Goal: Information Seeking & Learning: Learn about a topic

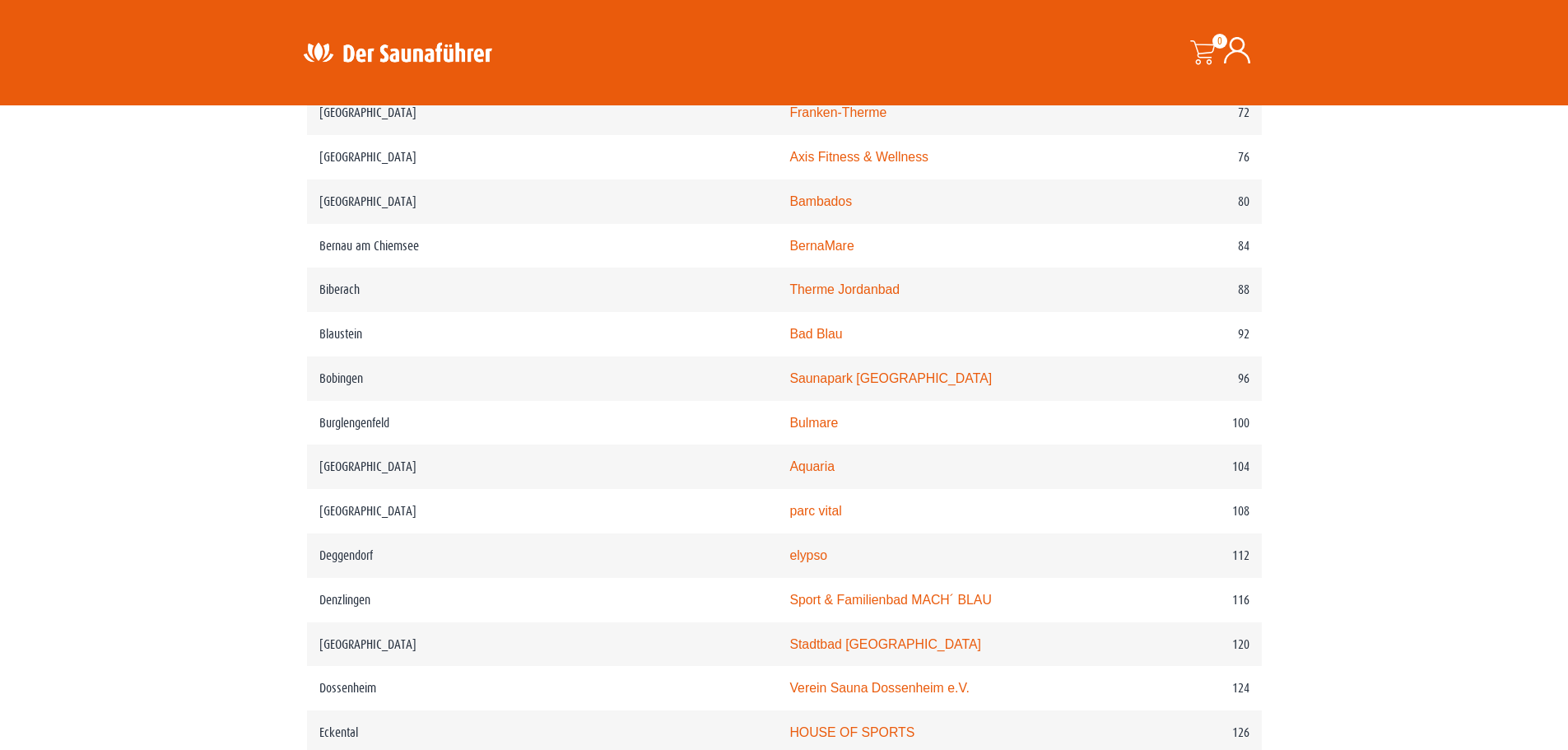
scroll to position [1317, 0]
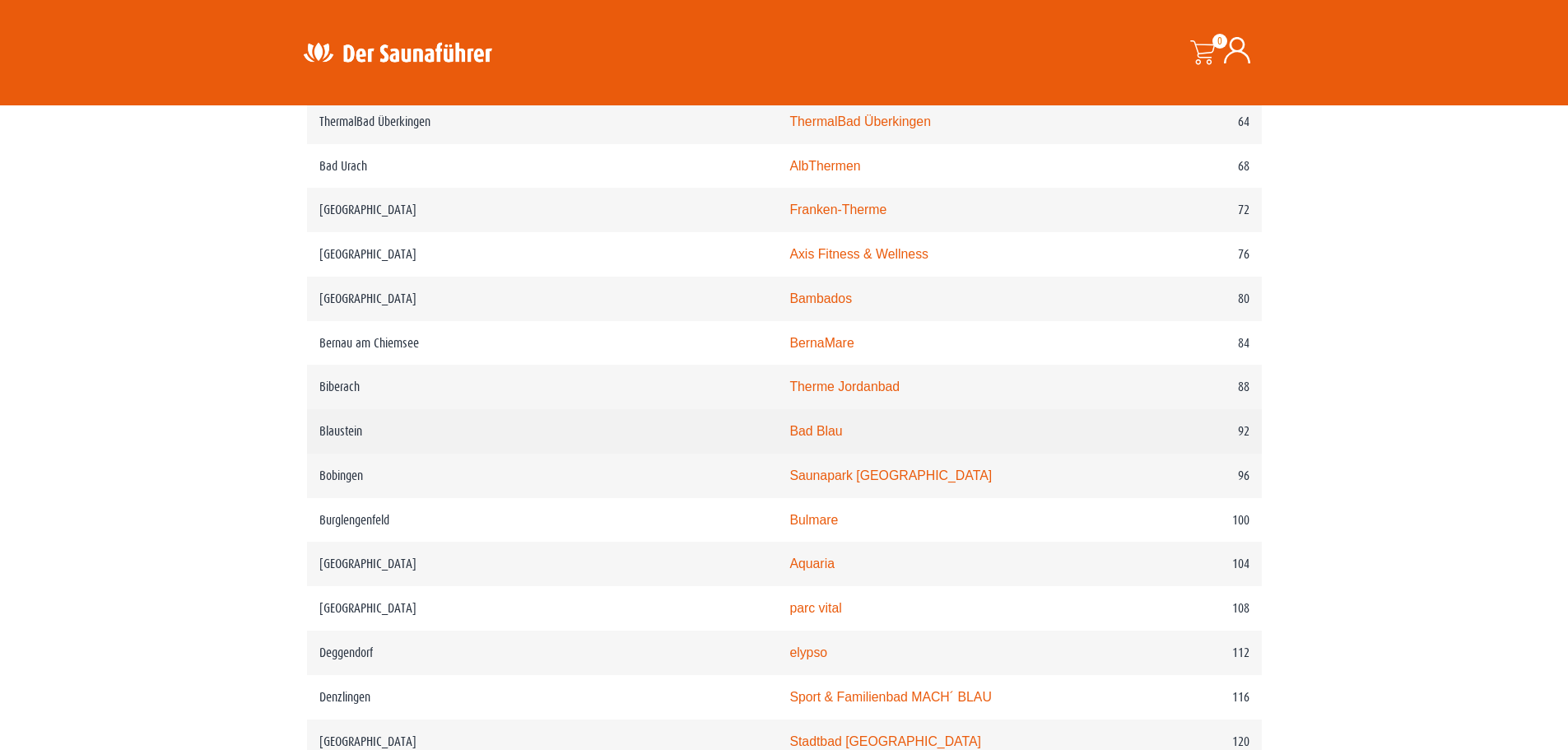
click at [789, 437] on link "Bad Blau" at bounding box center [815, 430] width 53 height 14
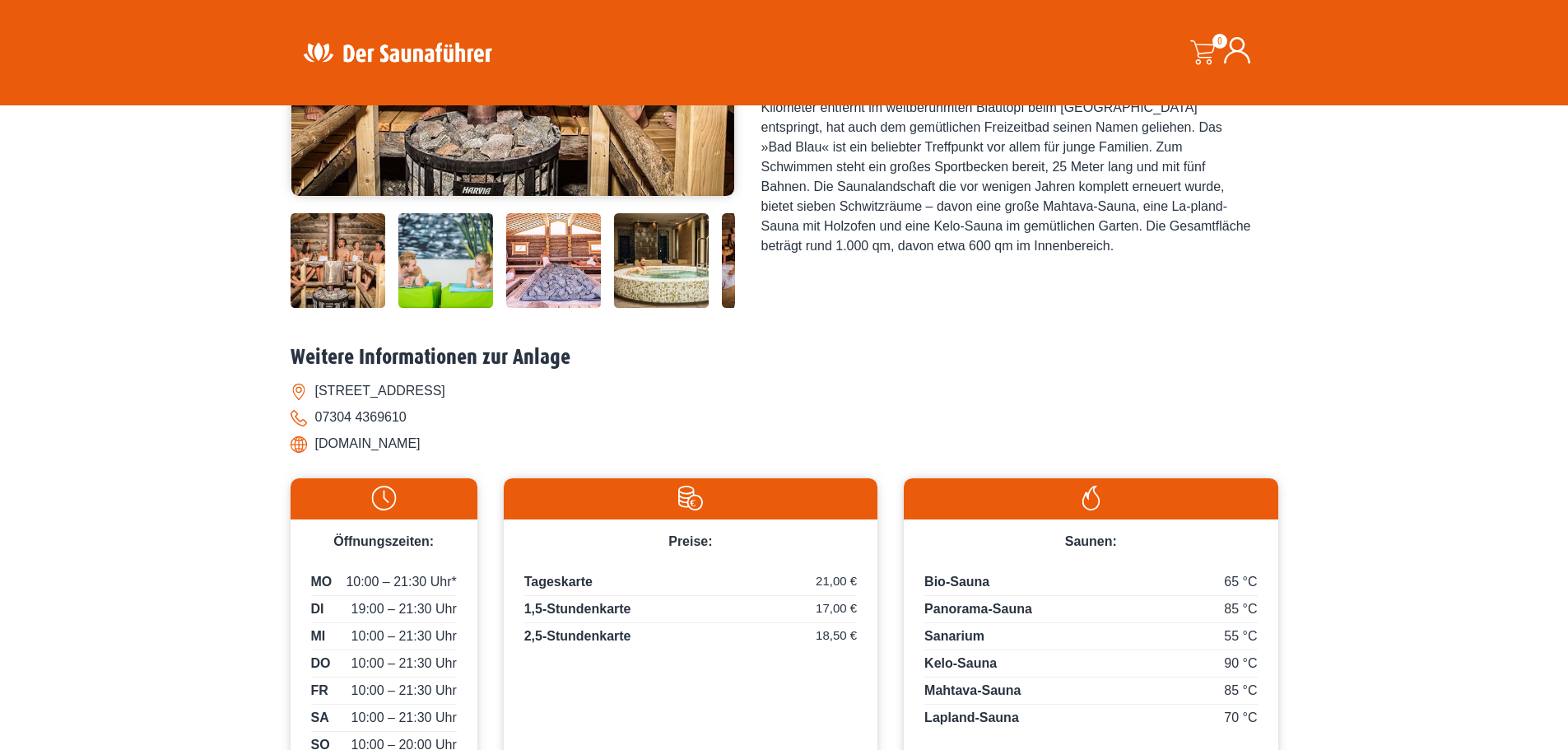
scroll to position [411, 0]
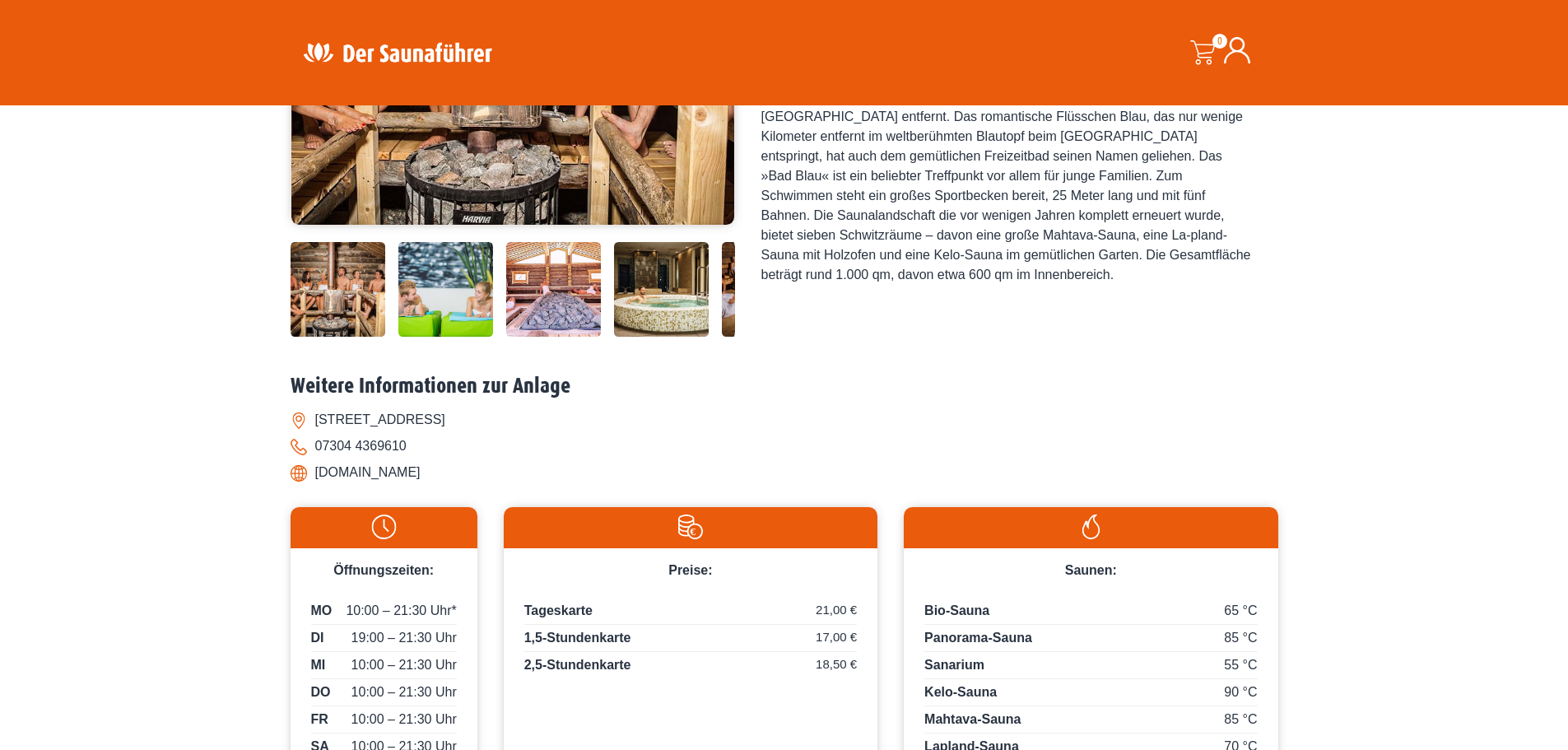
drag, startPoint x: 399, startPoint y: 472, endPoint x: 317, endPoint y: 469, distance: 82.1
click at [317, 469] on li "[DOMAIN_NAME]" at bounding box center [784, 472] width 987 height 26
copy li "[DOMAIN_NAME]"
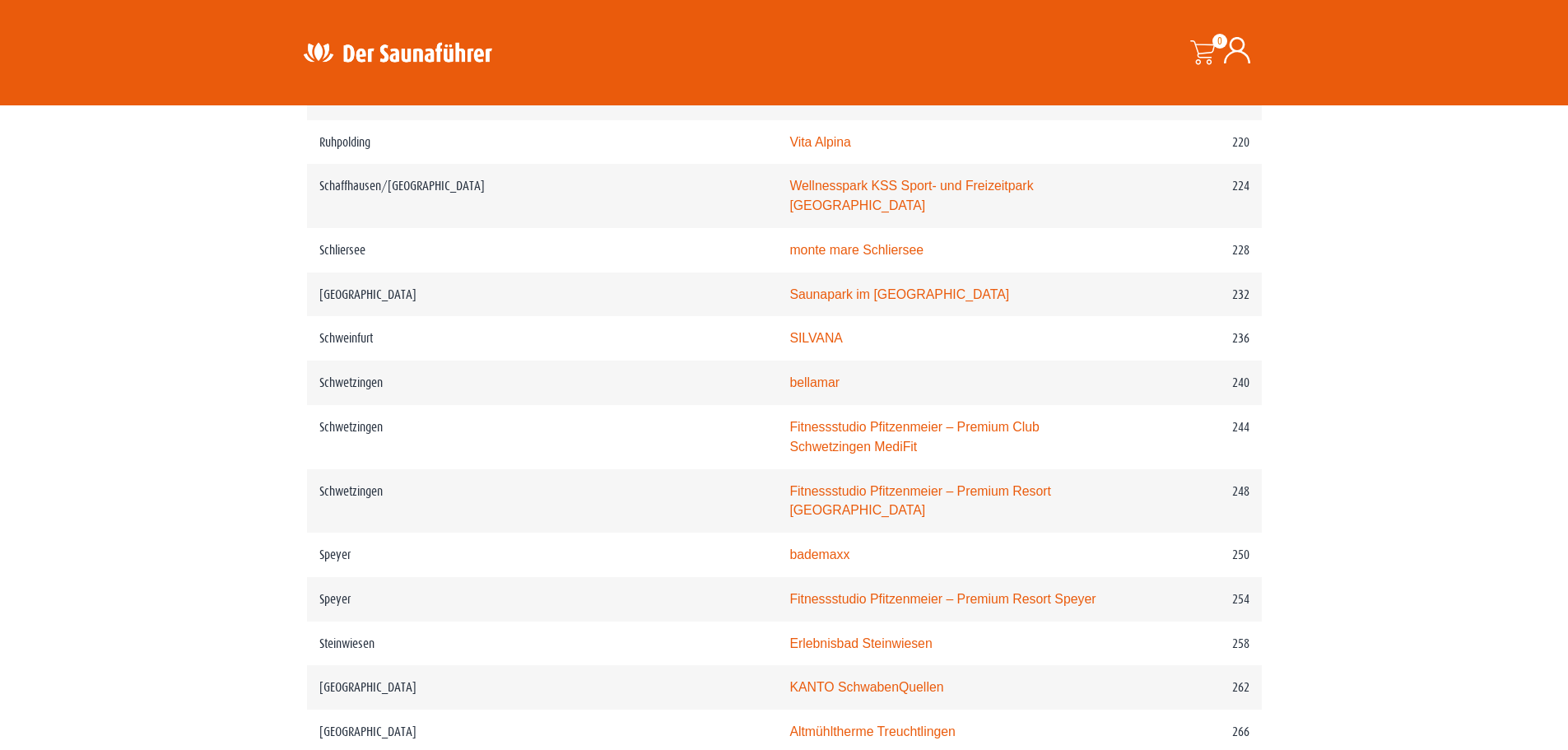
scroll to position [3332, 0]
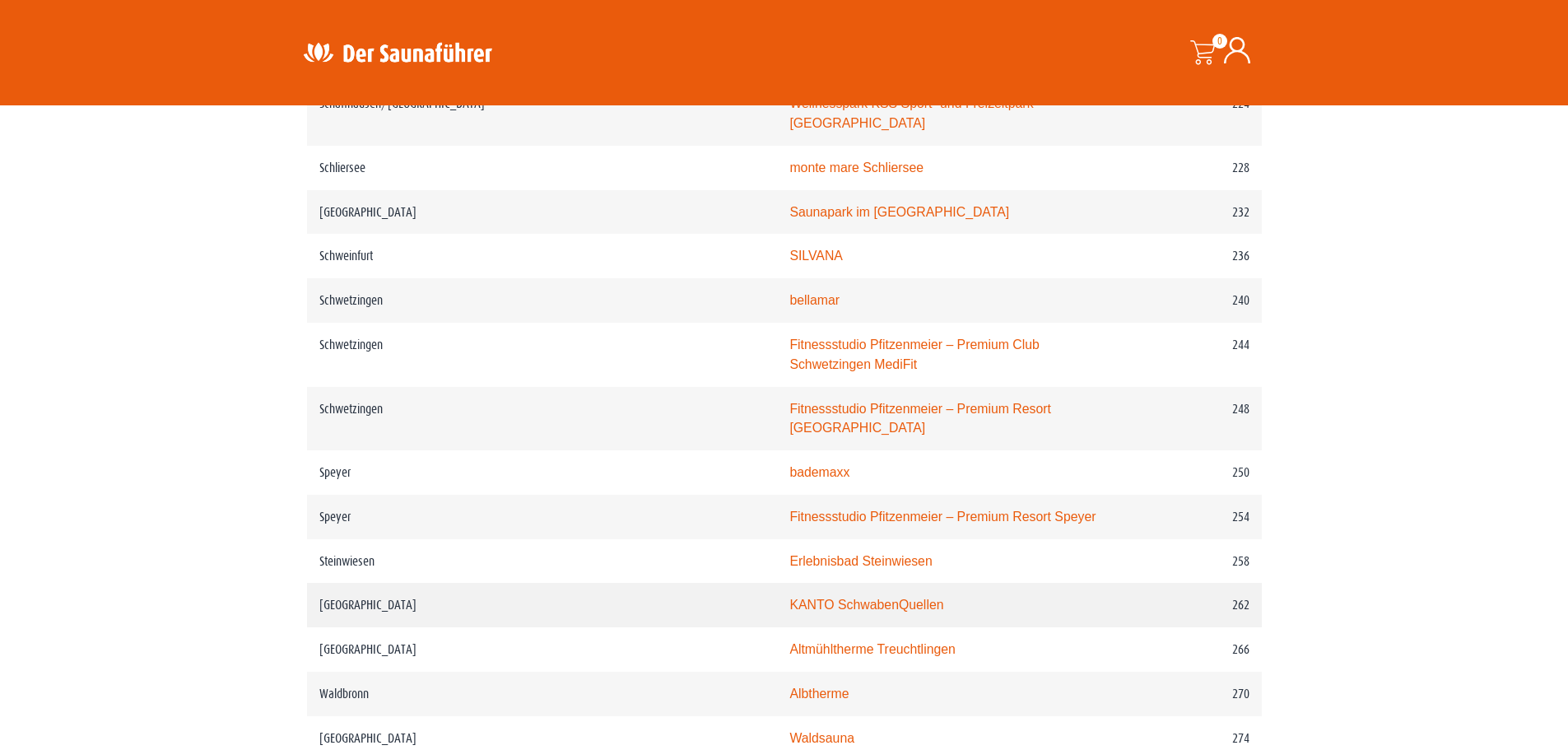
click at [789, 598] on link "KANTO SchwabenQuellen" at bounding box center [866, 605] width 153 height 14
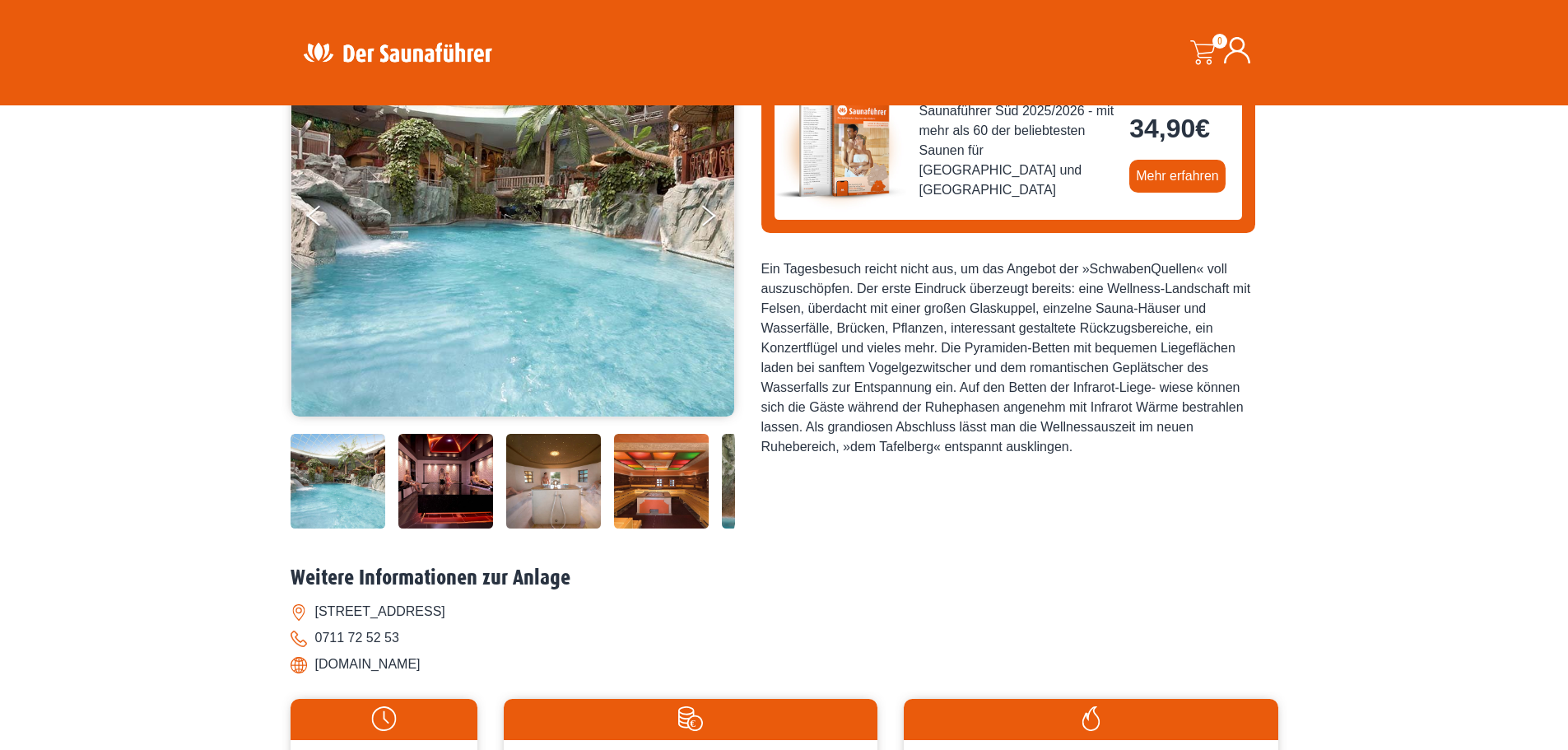
scroll to position [247, 0]
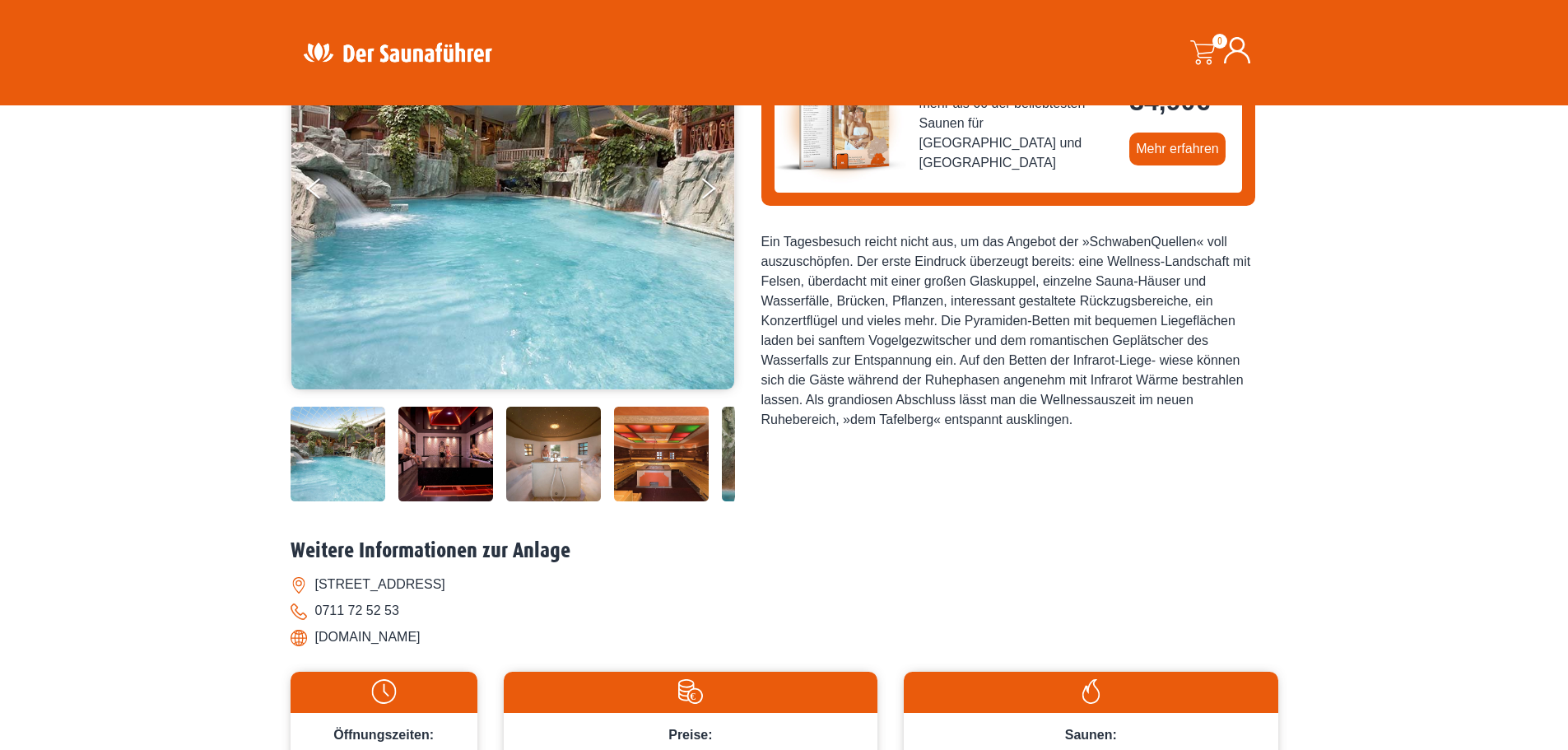
drag, startPoint x: 476, startPoint y: 633, endPoint x: 315, endPoint y: 640, distance: 161.2
click at [315, 640] on li "www.schwabenquellen.de" at bounding box center [784, 636] width 987 height 26
copy li "www.schwabenquellen.de"
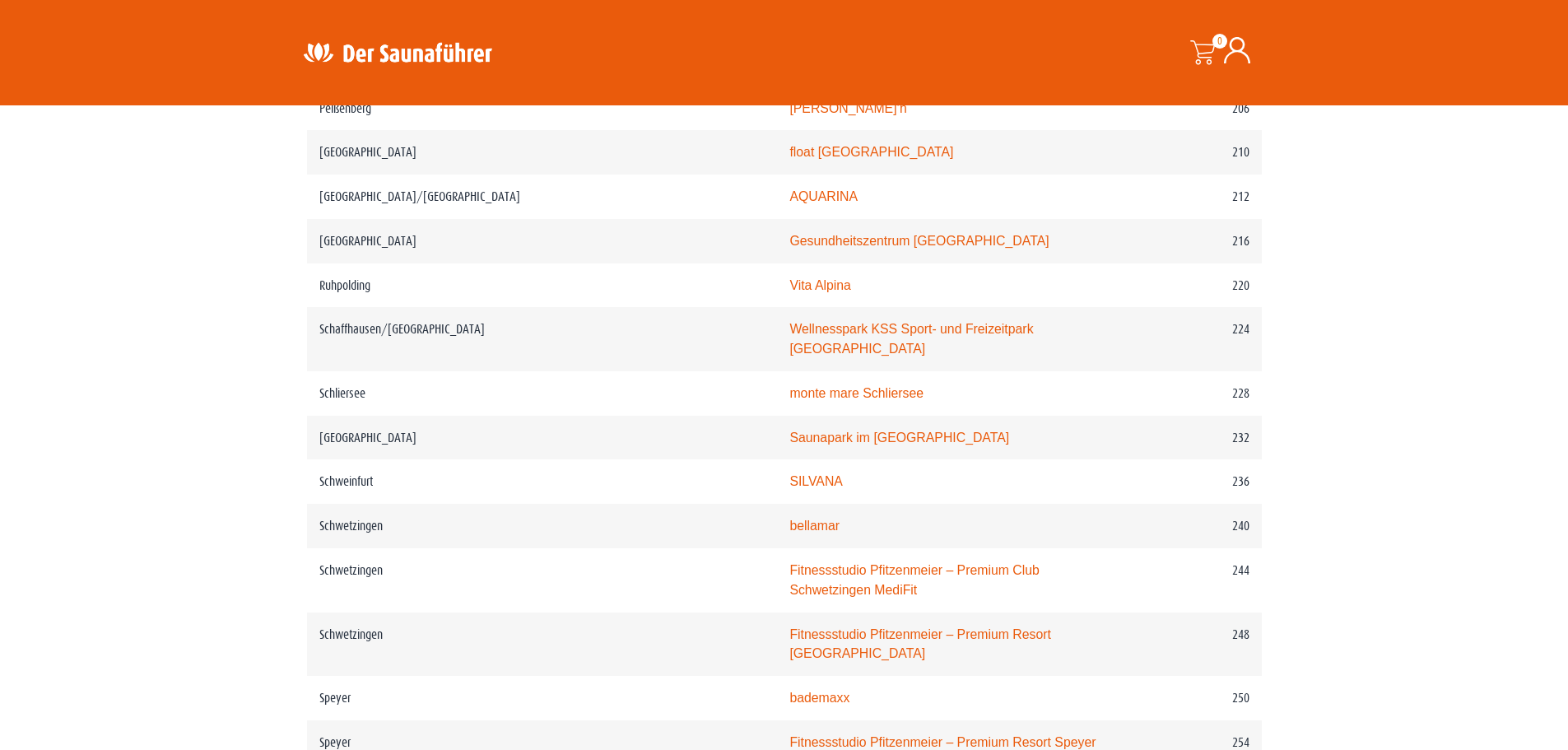
scroll to position [3085, 0]
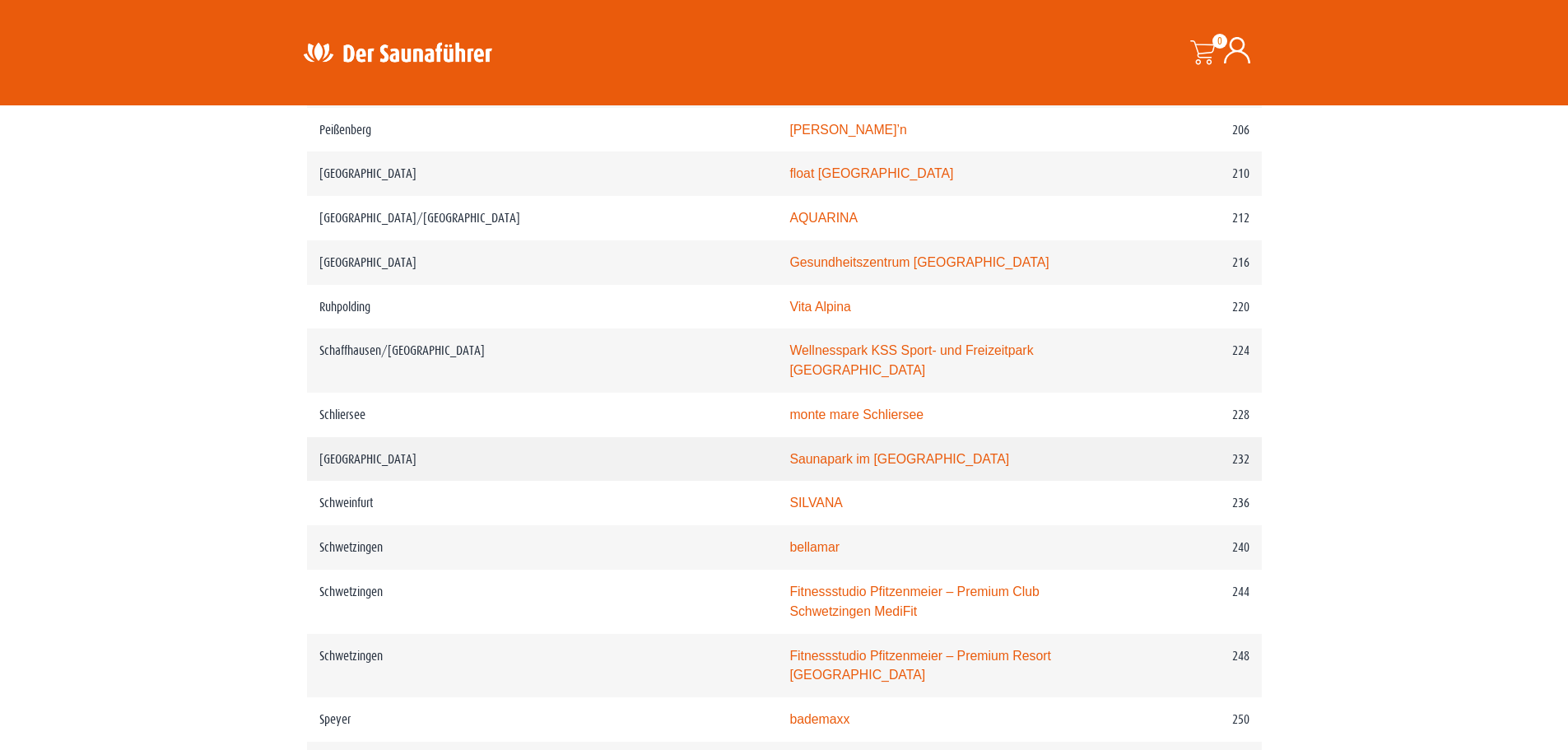
click at [789, 452] on link "Saunapark im [GEOGRAPHIC_DATA]" at bounding box center [899, 459] width 220 height 14
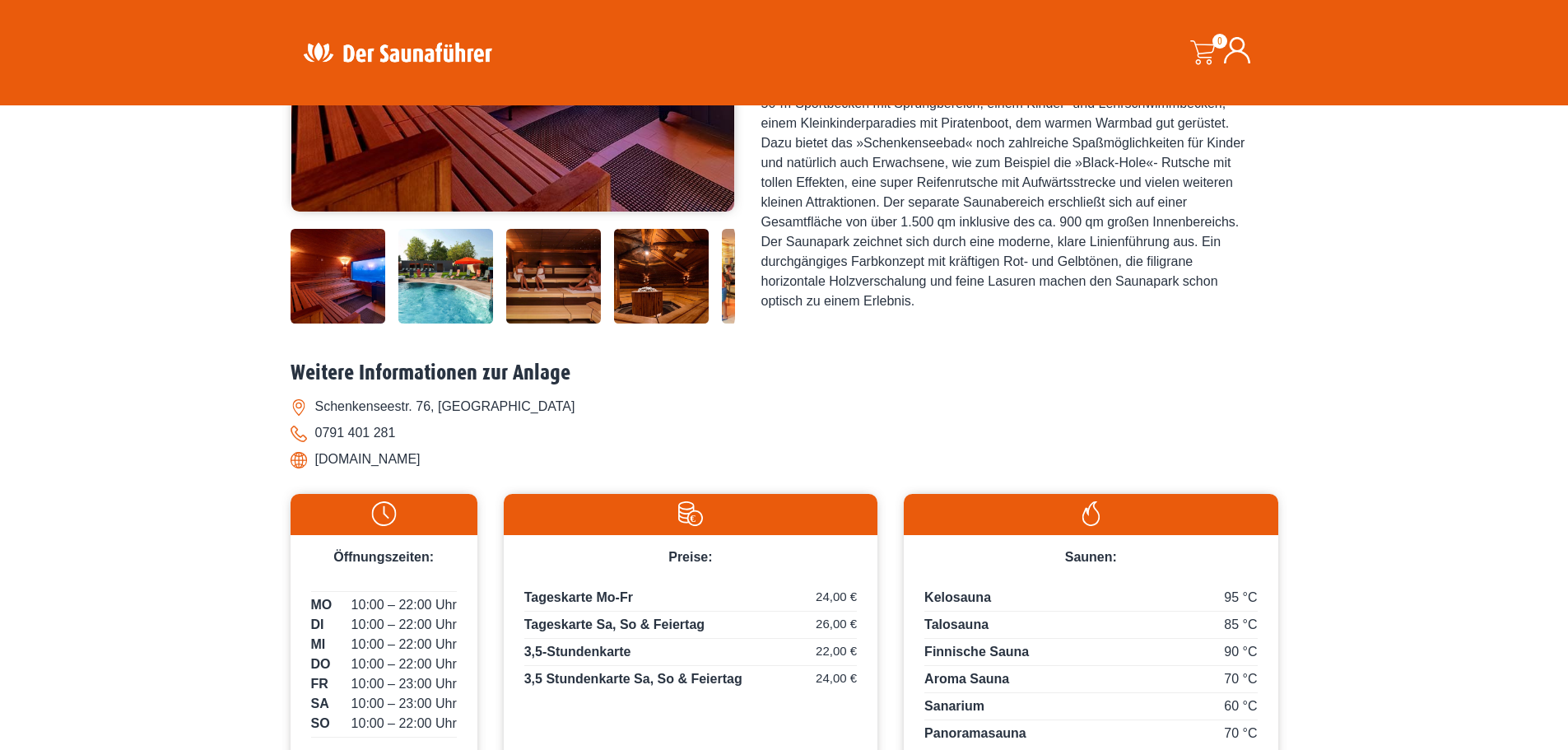
scroll to position [247, 0]
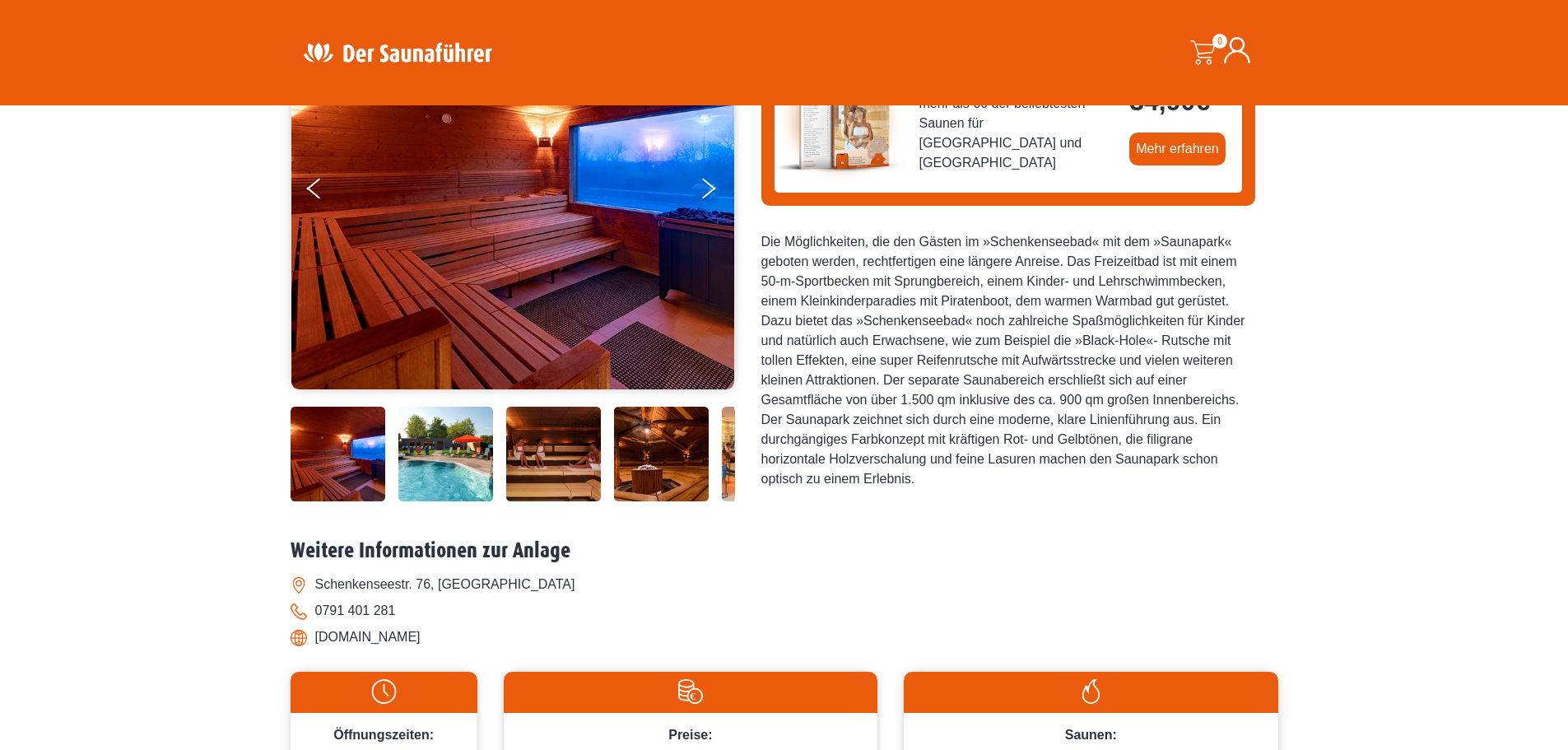
drag, startPoint x: 468, startPoint y: 639, endPoint x: 318, endPoint y: 643, distance: 150.1
click at [318, 643] on li "www.schenkenseebad.de" at bounding box center [784, 636] width 987 height 26
copy li "www.schenkenseebad.de"
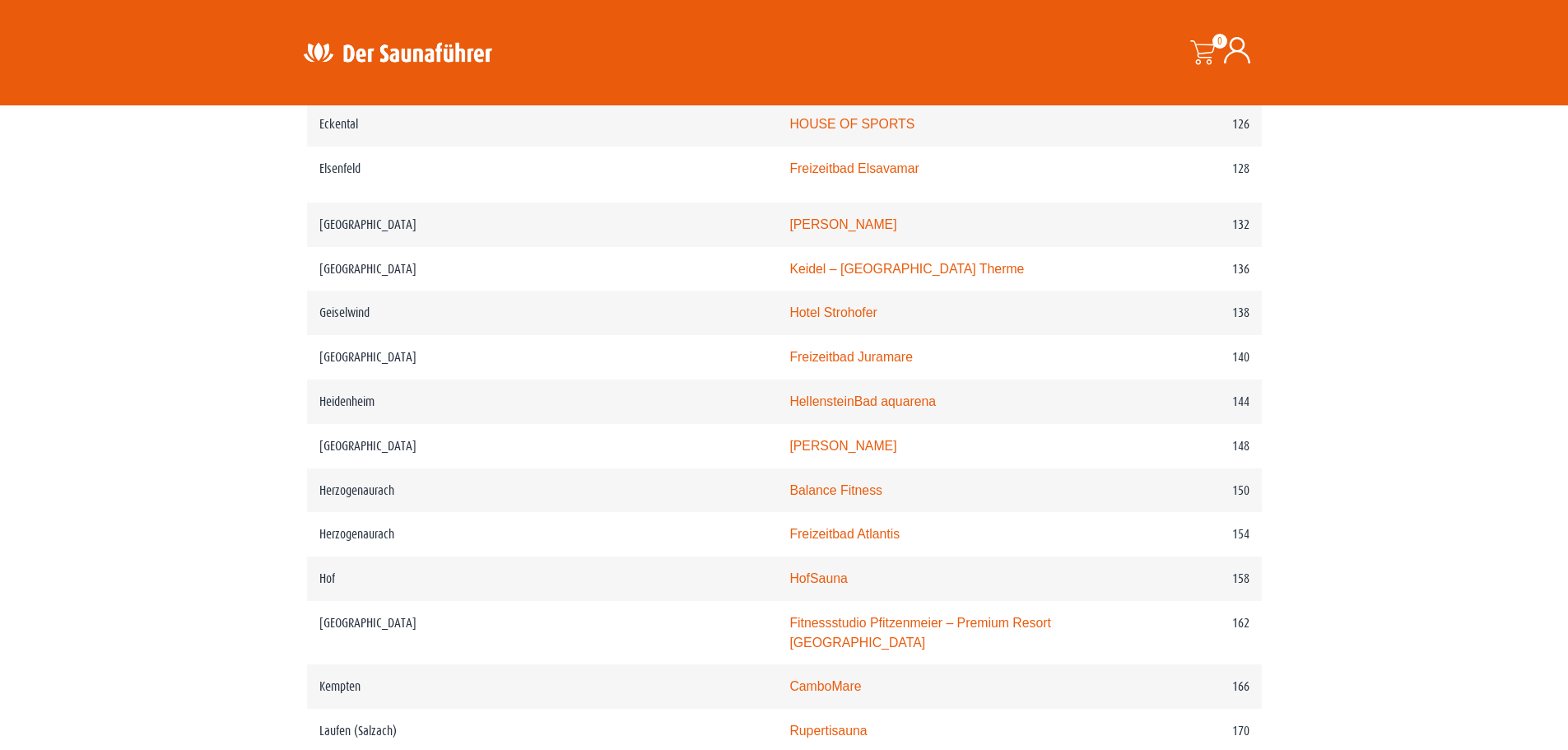
scroll to position [2015, 0]
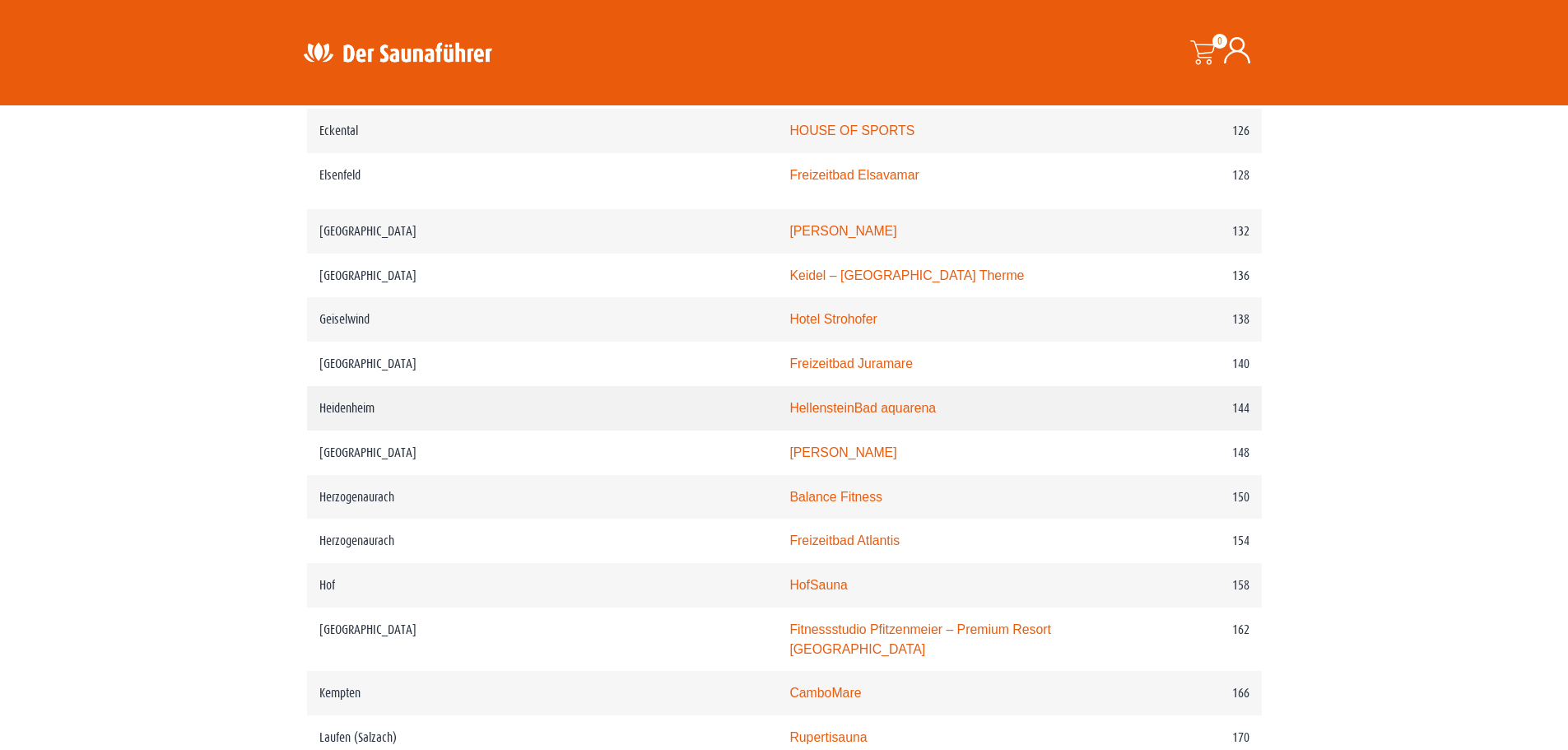
click at [789, 414] on link "HellensteinBad aquarena" at bounding box center [862, 407] width 146 height 14
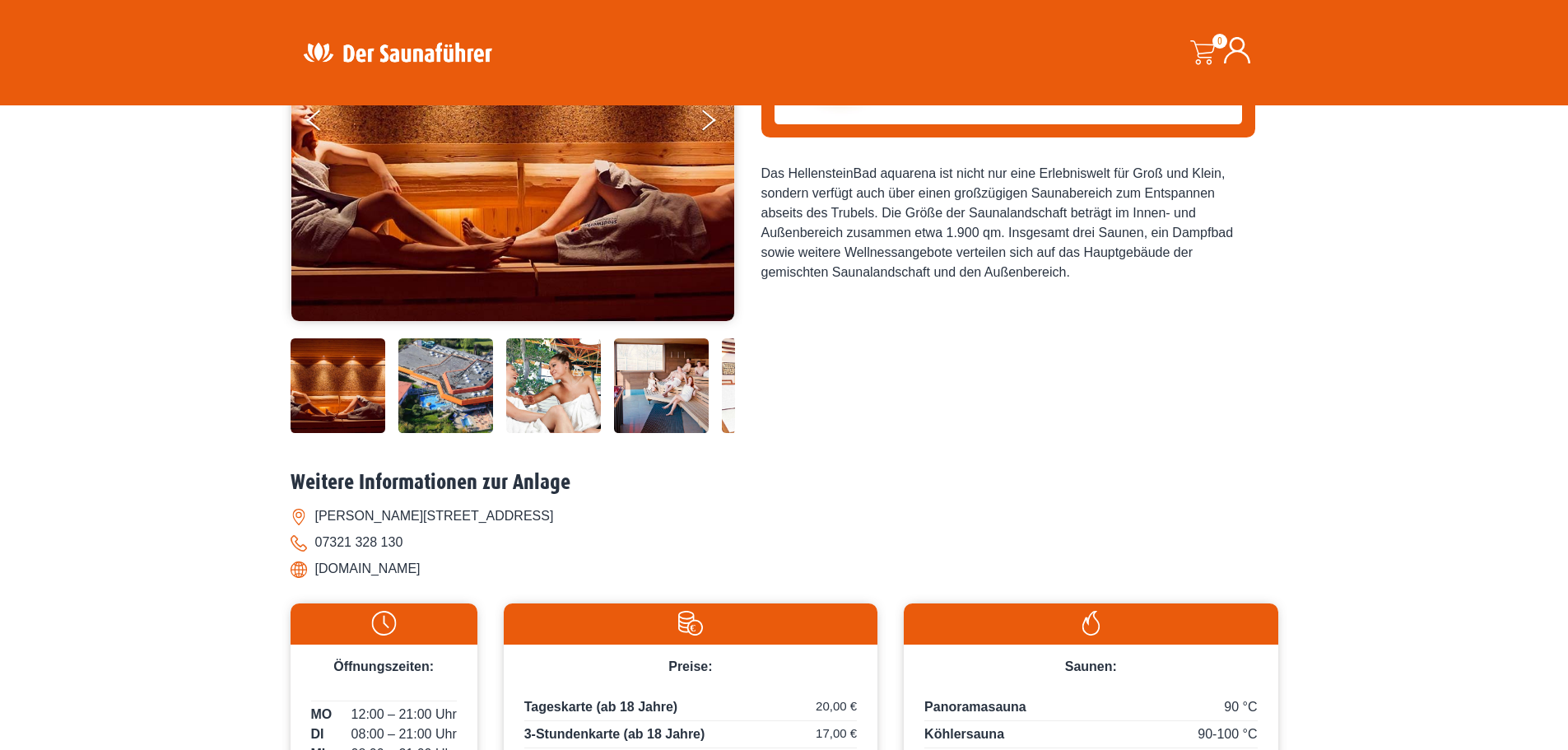
scroll to position [329, 0]
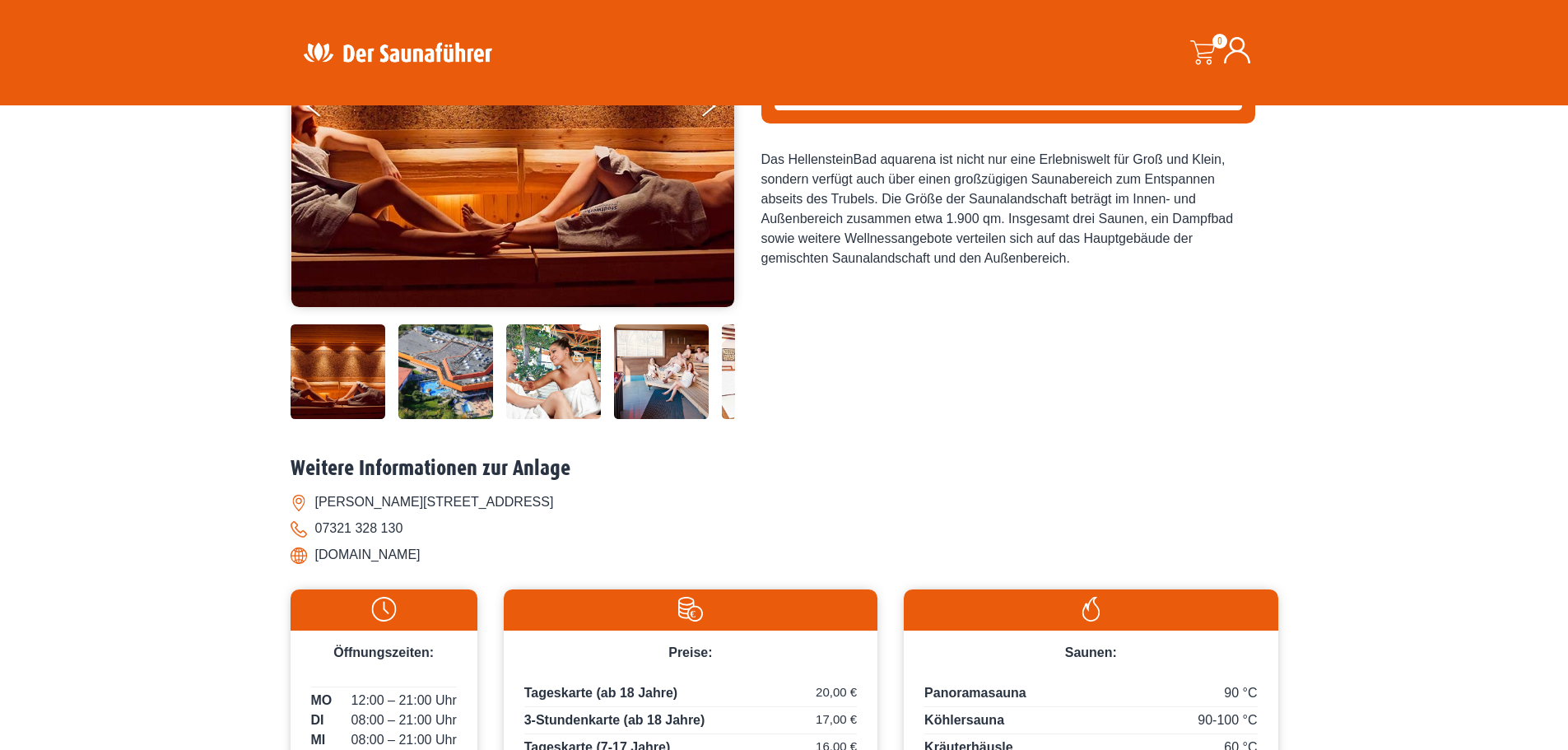
drag, startPoint x: 517, startPoint y: 556, endPoint x: 318, endPoint y: 558, distance: 199.0
click at [318, 558] on li "www.hellensteinbad-aquarena.de" at bounding box center [784, 555] width 987 height 26
copy li "www.hellensteinbad-aquarena.de"
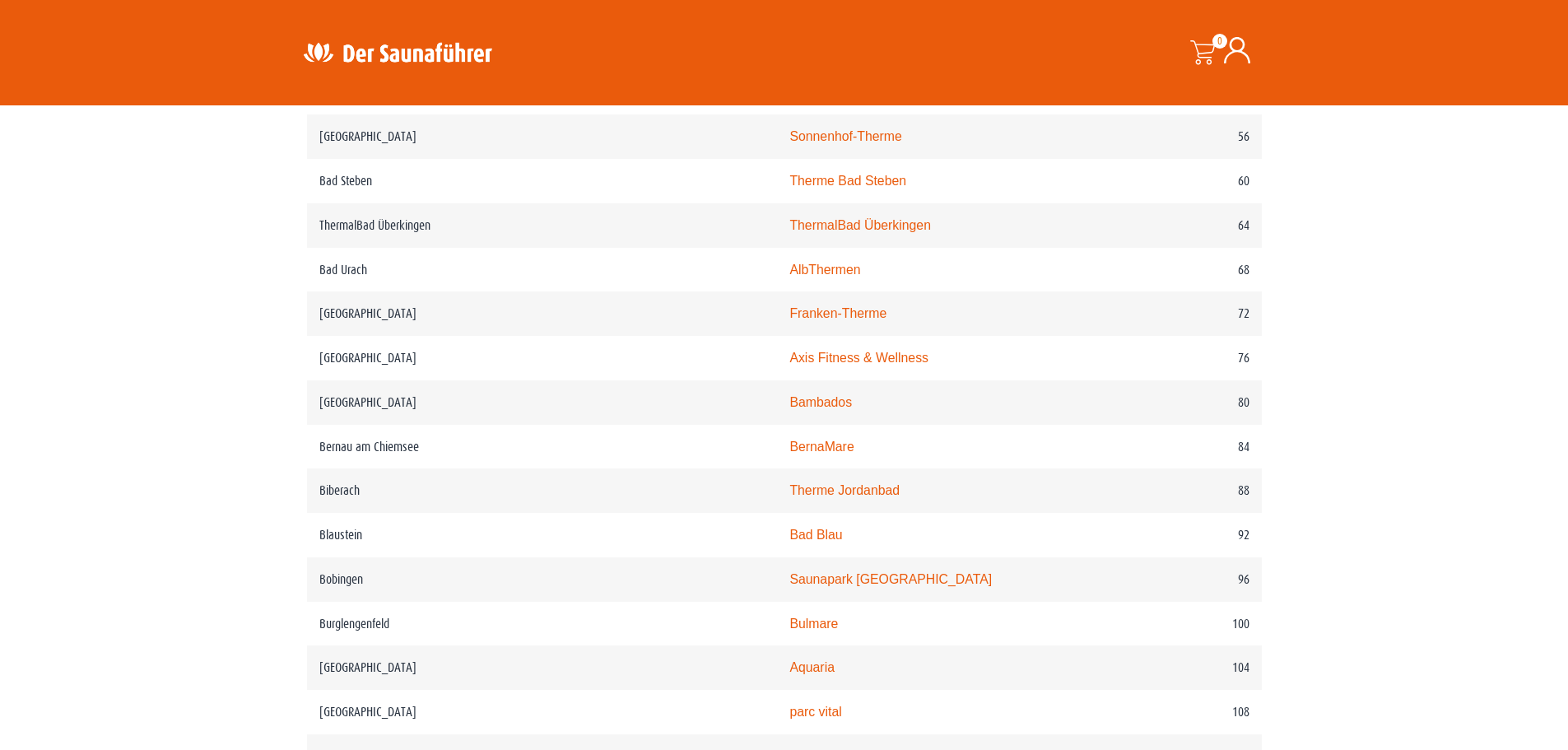
scroll to position [1192, 0]
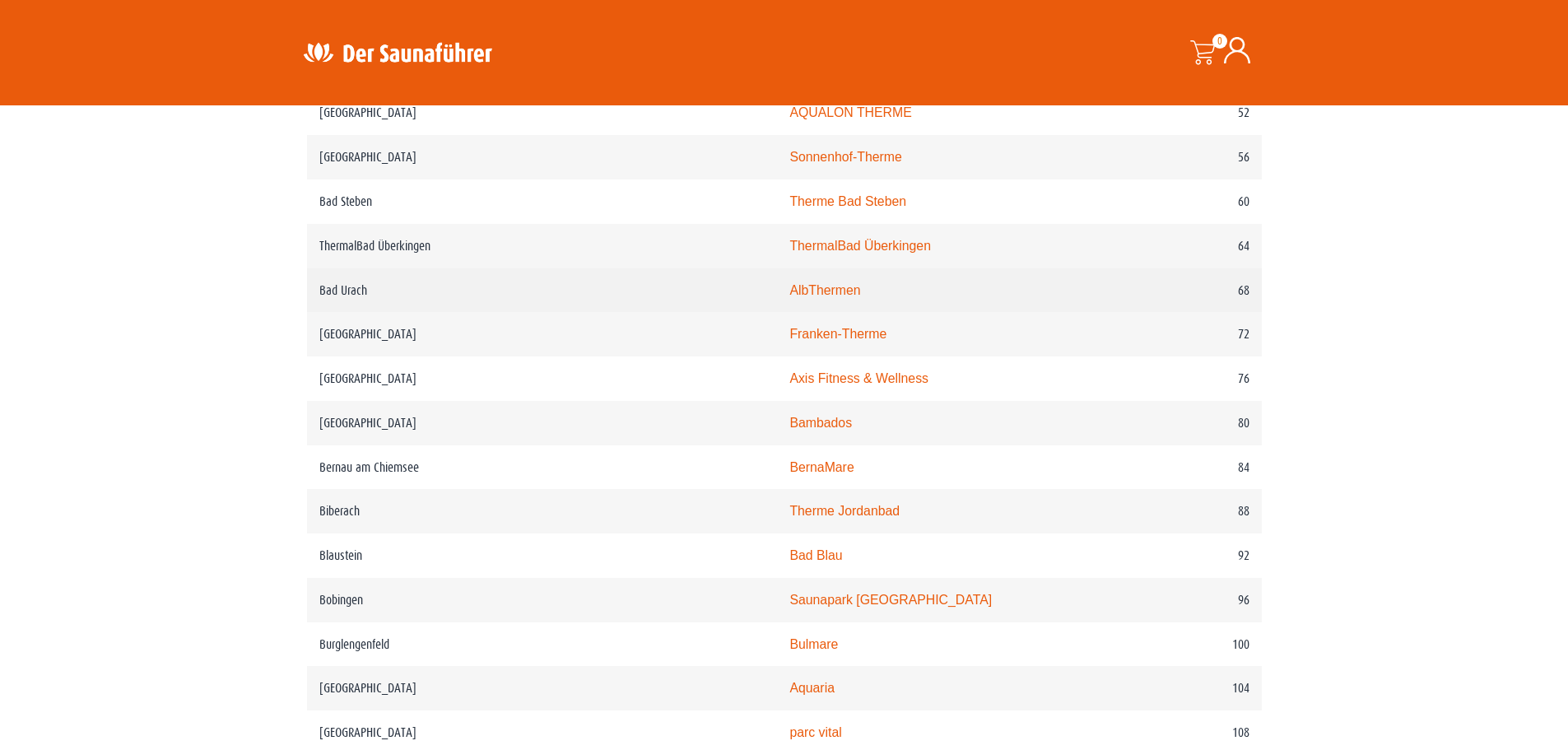
click at [789, 297] on link "AlbThermen" at bounding box center [824, 290] width 71 height 14
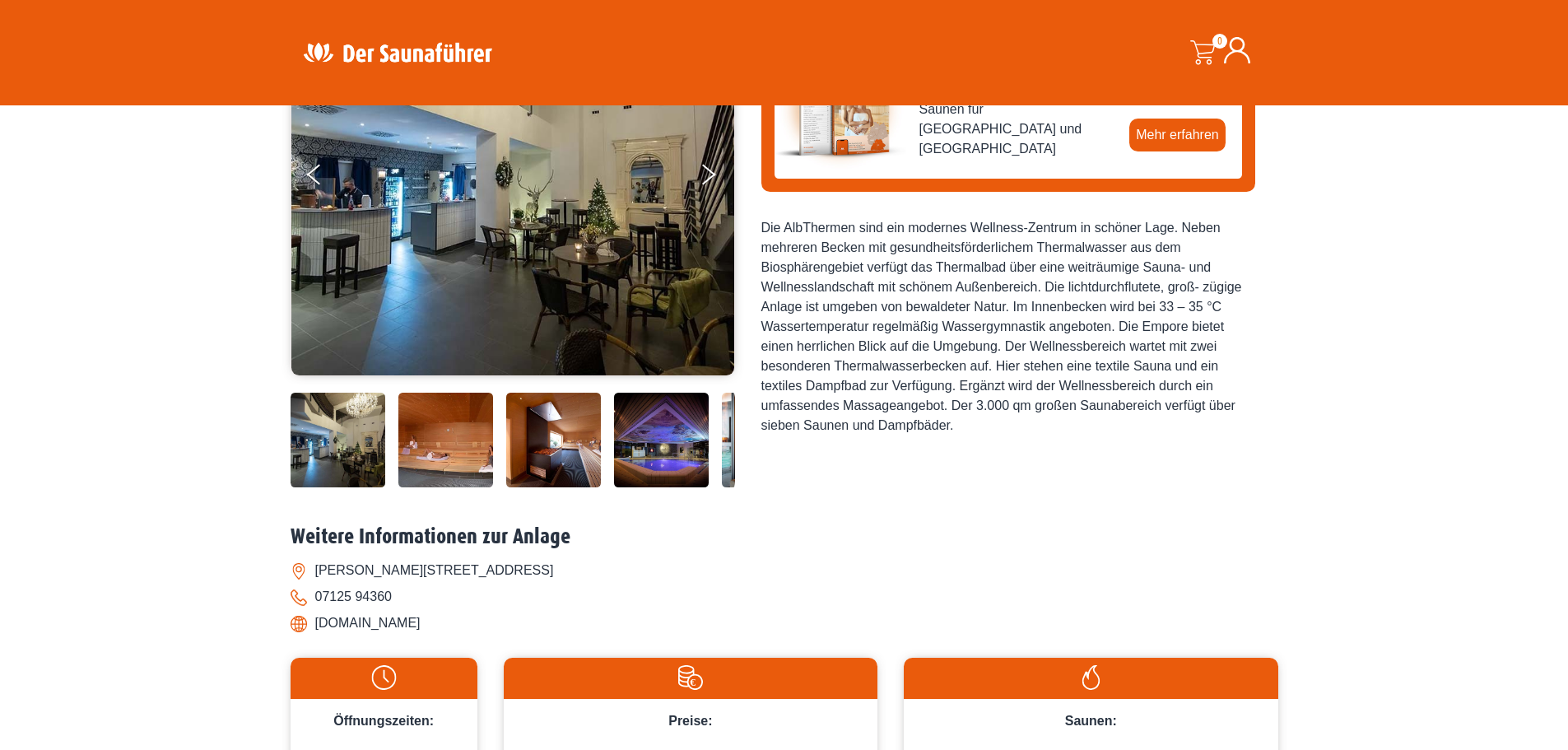
scroll to position [329, 0]
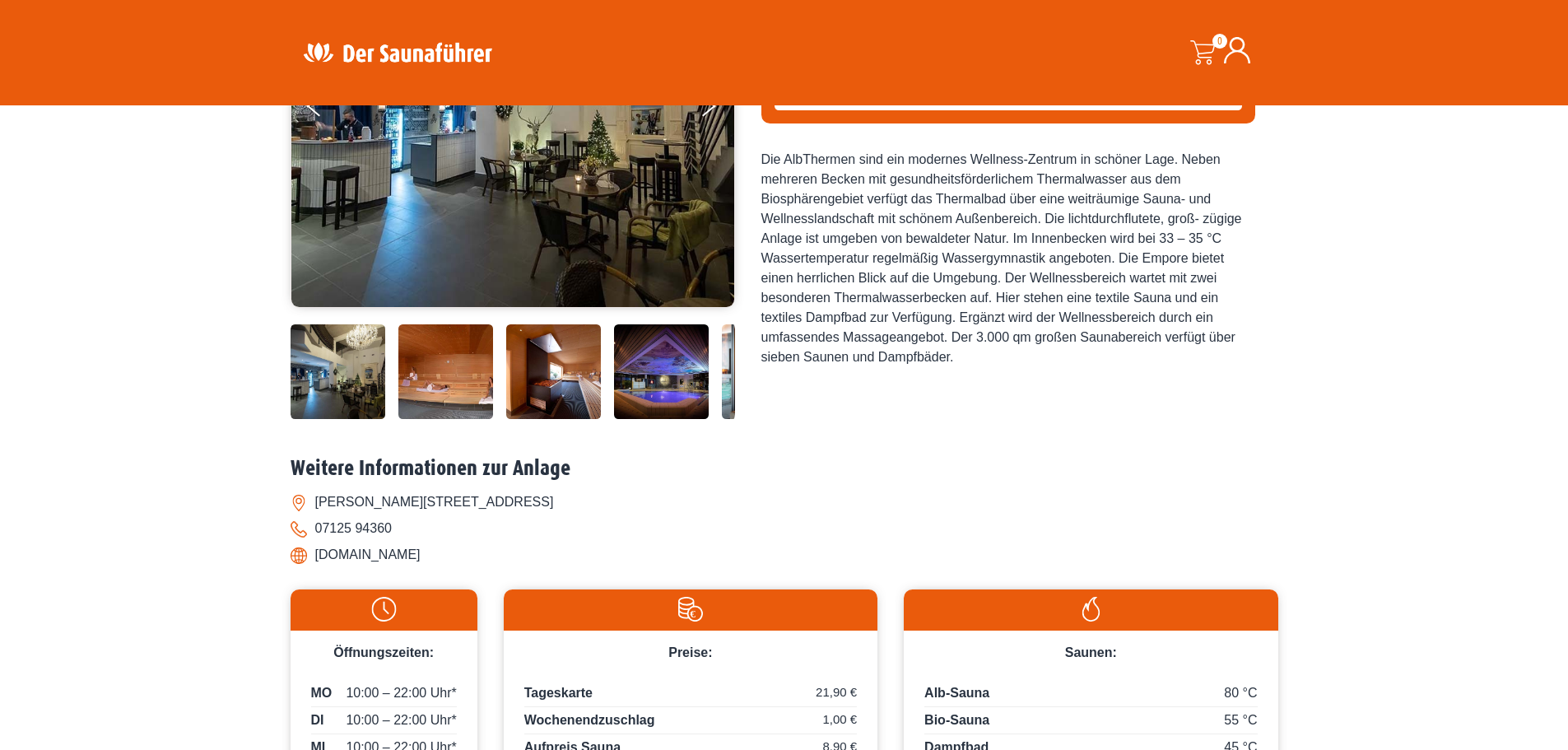
drag, startPoint x: 436, startPoint y: 556, endPoint x: 320, endPoint y: 559, distance: 116.0
click at [320, 559] on li "[DOMAIN_NAME]" at bounding box center [784, 555] width 987 height 26
copy li "[DOMAIN_NAME]"
